Goal: Task Accomplishment & Management: Manage account settings

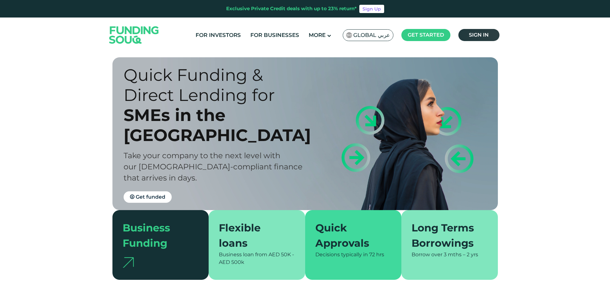
click at [482, 33] on span "Sign in" at bounding box center [479, 35] width 20 height 6
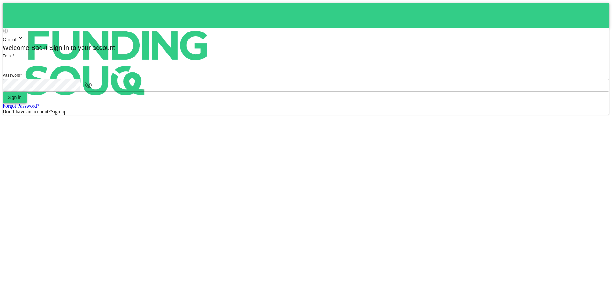
type input "Aasik.mmm@gmail.com"
click at [27, 103] on button "Sign in" at bounding box center [15, 97] width 24 height 11
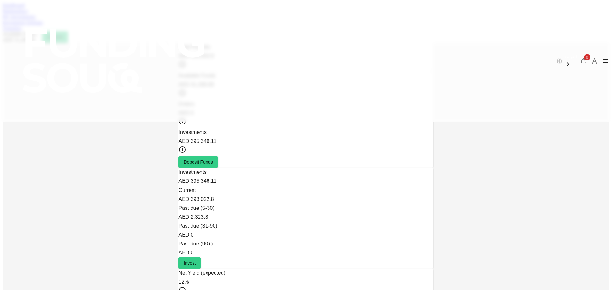
click at [28, 14] on link "Marketplace" at bounding box center [15, 10] width 25 height 5
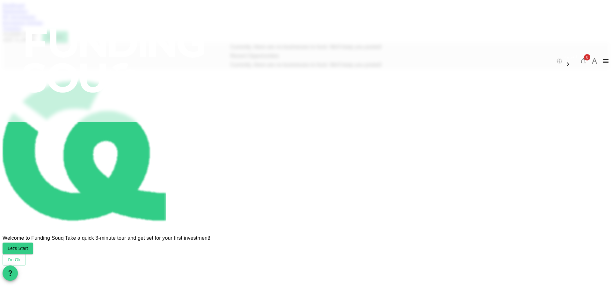
click at [216, 25] on div "Dashboard Marketplace My Investments Investment Settings Transfers Available Fu…" at bounding box center [306, 23] width 607 height 40
click at [219, 20] on div "My Investments" at bounding box center [306, 17] width 607 height 6
click at [36, 19] on link "My Investments" at bounding box center [19, 16] width 33 height 5
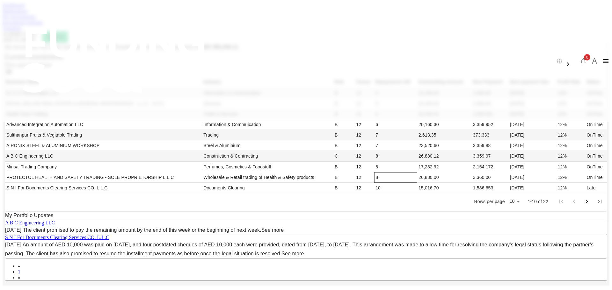
scroll to position [191, 0]
click at [146, 8] on div "Dashboard" at bounding box center [306, 6] width 607 height 6
click at [25, 8] on link "Dashboard" at bounding box center [14, 5] width 22 height 5
